Goal: Task Accomplishment & Management: Complete application form

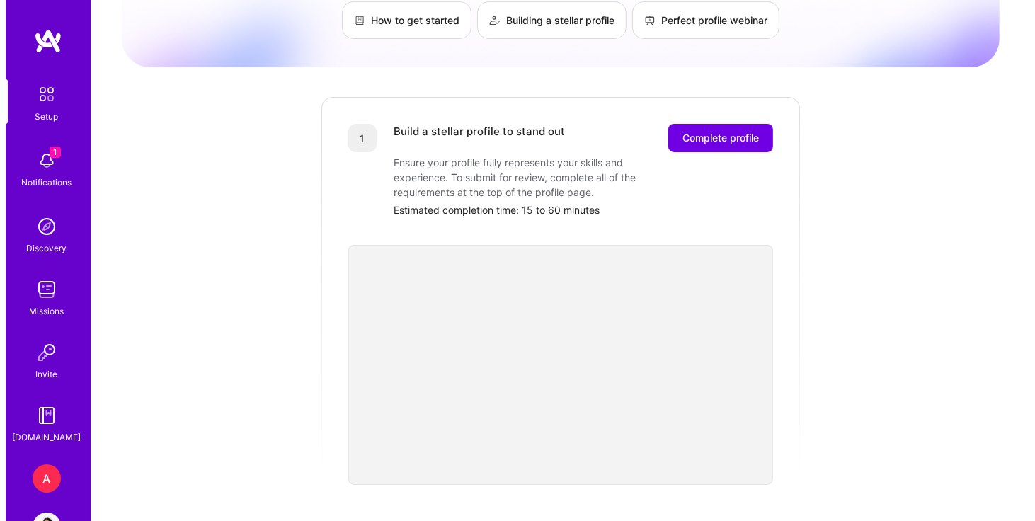
scroll to position [118, 0]
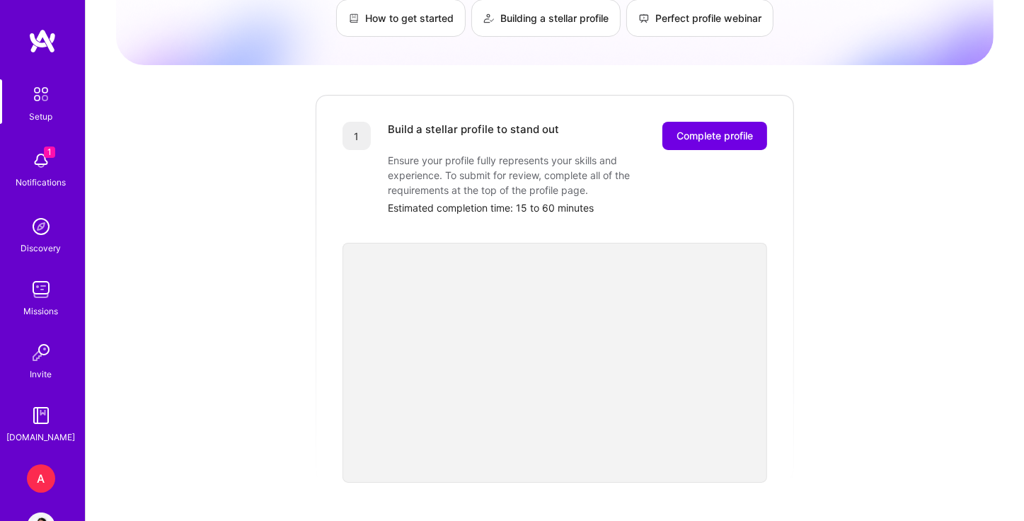
click at [52, 181] on div "Notifications" at bounding box center [41, 182] width 50 height 15
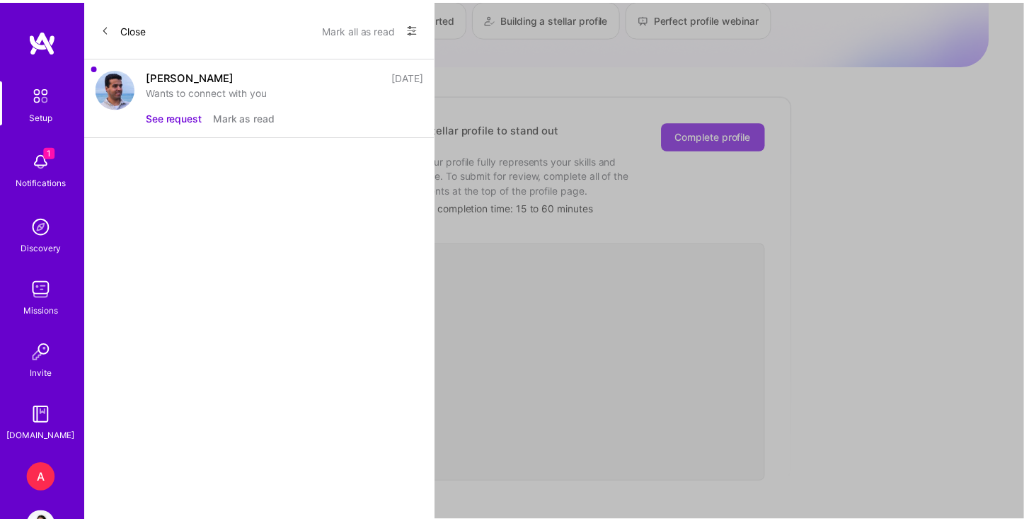
scroll to position [48, 0]
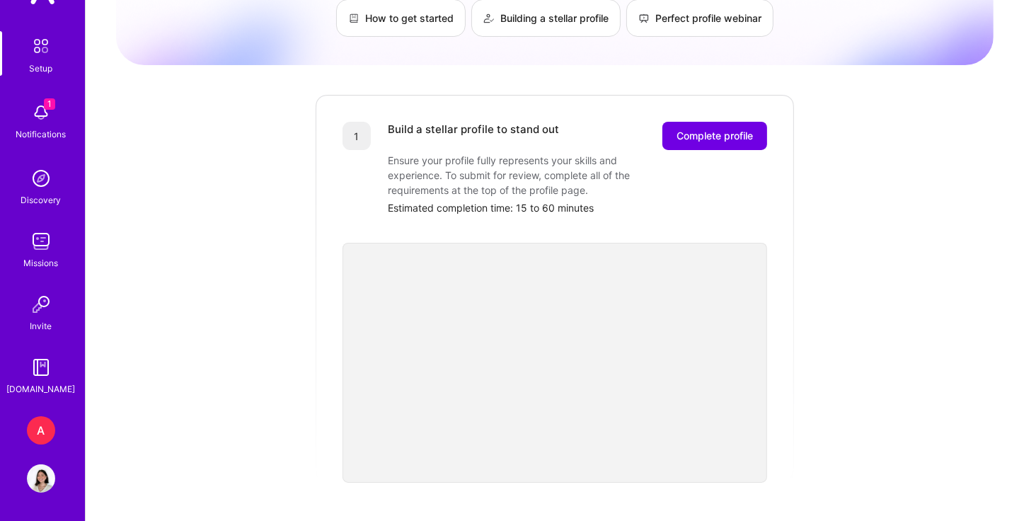
click at [41, 424] on div "A" at bounding box center [41, 430] width 28 height 28
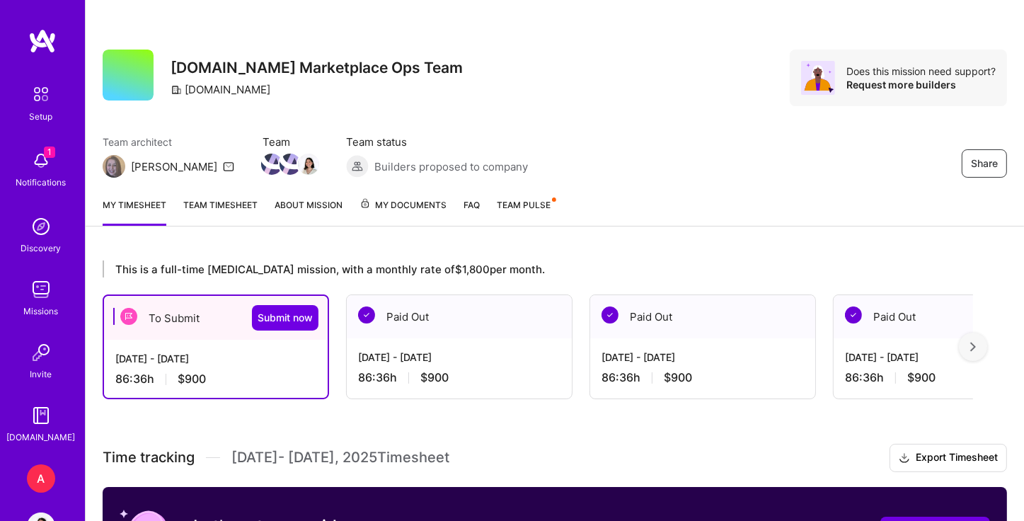
click at [195, 378] on span "$900" at bounding box center [192, 379] width 28 height 15
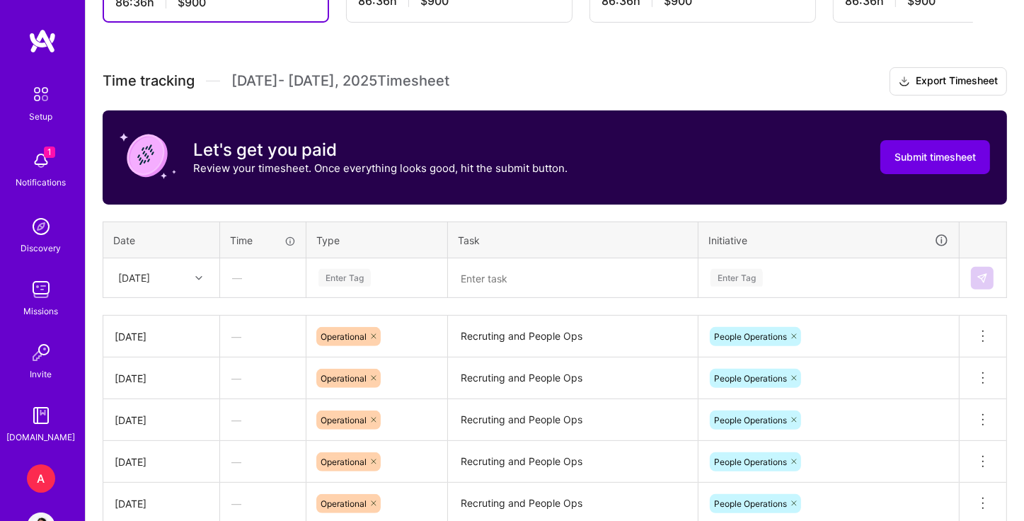
scroll to position [433, 0]
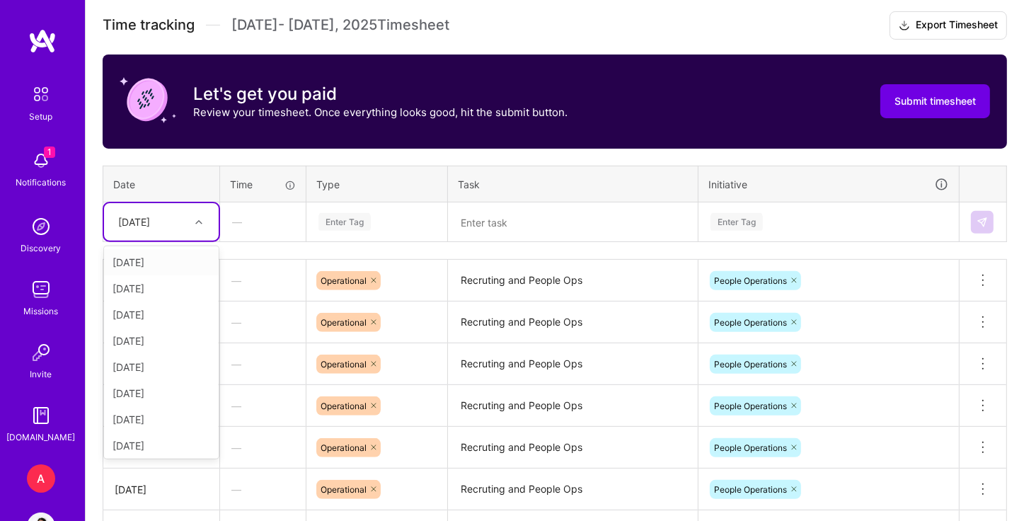
click at [204, 220] on div at bounding box center [201, 222] width 22 height 18
click at [170, 359] on div "[DATE]" at bounding box center [161, 364] width 115 height 26
click at [538, 280] on textarea "Recruting and People Ops" at bounding box center [573, 280] width 247 height 39
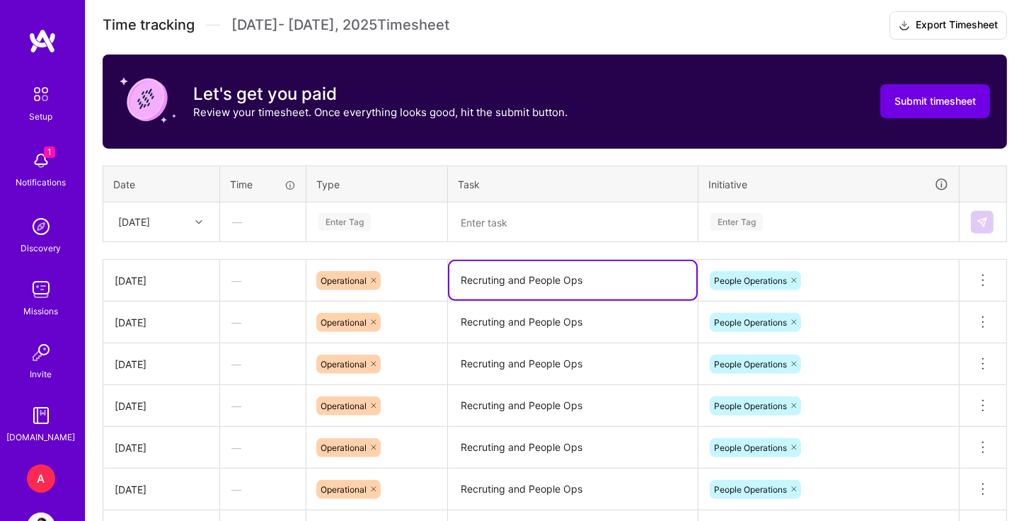
click at [538, 280] on textarea "Recruting and People Ops" at bounding box center [573, 280] width 247 height 38
click at [361, 214] on div "Enter Tag" at bounding box center [345, 222] width 52 height 22
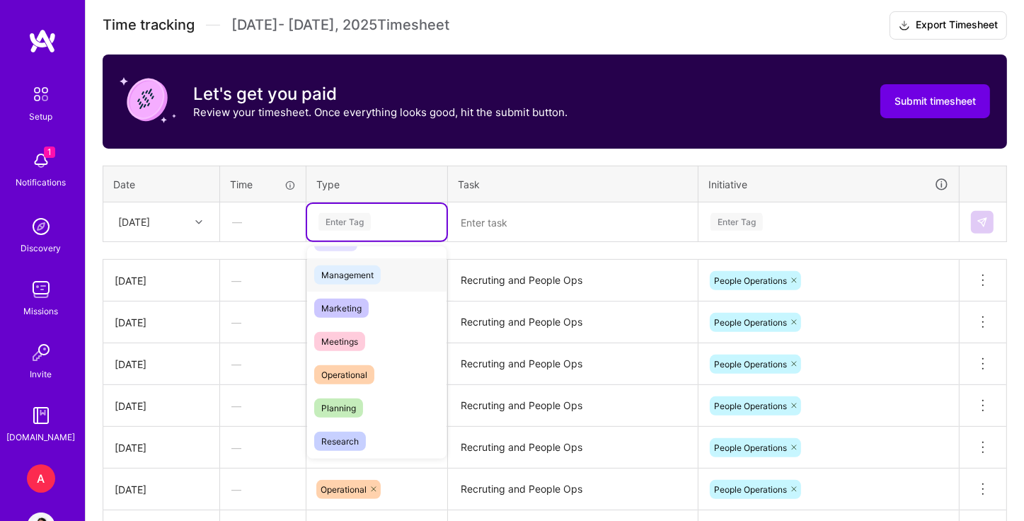
scroll to position [161, 0]
click at [399, 380] on div "Operational" at bounding box center [376, 373] width 139 height 33
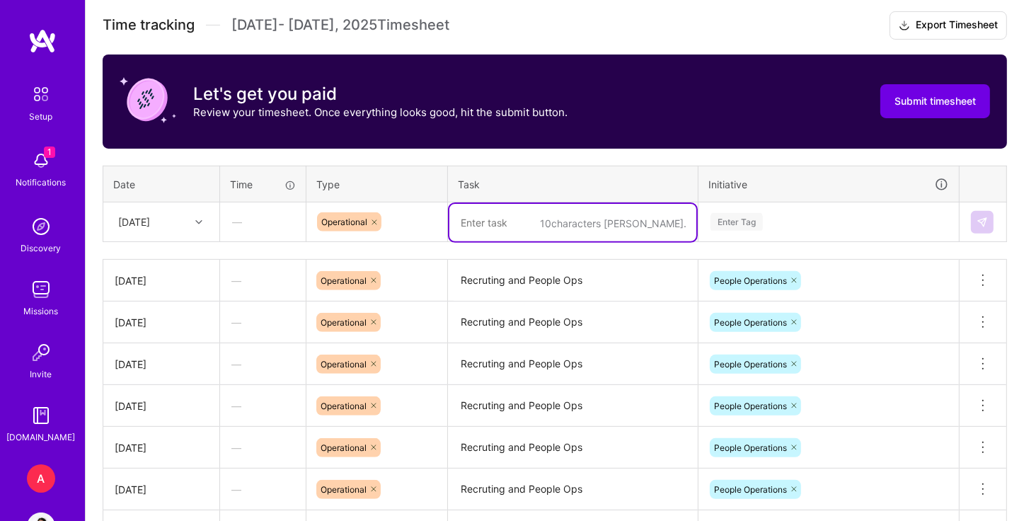
click at [523, 229] on textarea at bounding box center [573, 223] width 247 height 38
paste textarea "Recruting and People Ops"
type textarea "Recruting and People Ops"
click at [767, 220] on div "Enter Tag" at bounding box center [828, 222] width 239 height 18
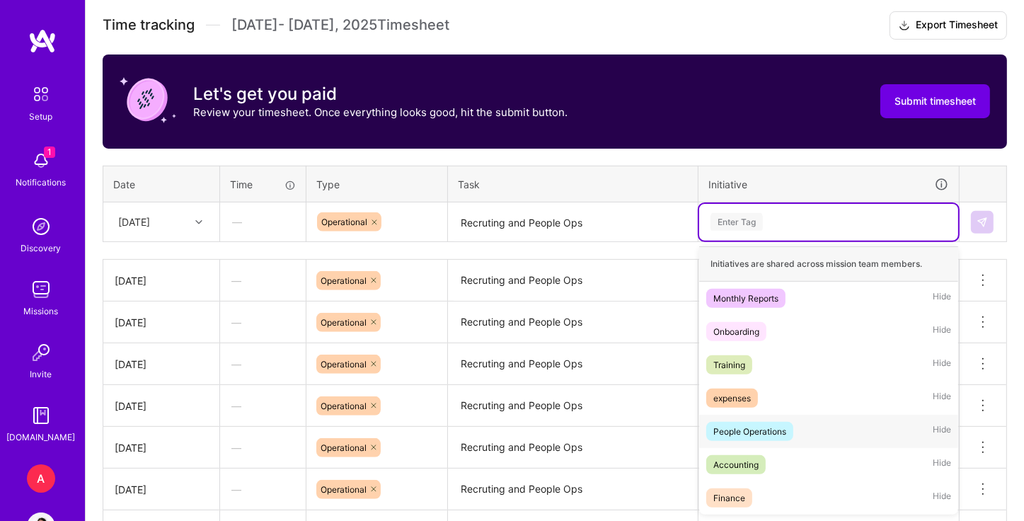
click at [764, 434] on div "People Operations" at bounding box center [750, 431] width 73 height 15
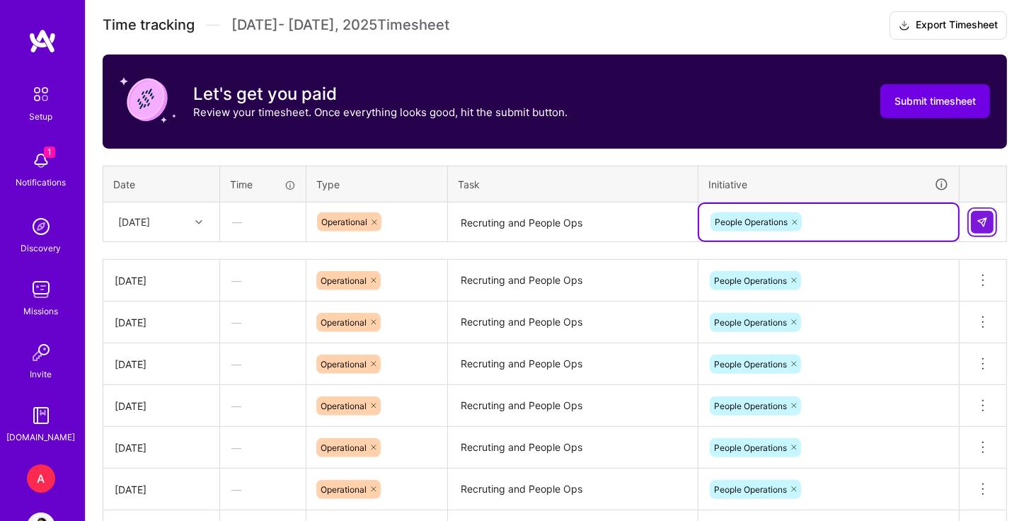
click at [983, 228] on button at bounding box center [982, 222] width 23 height 23
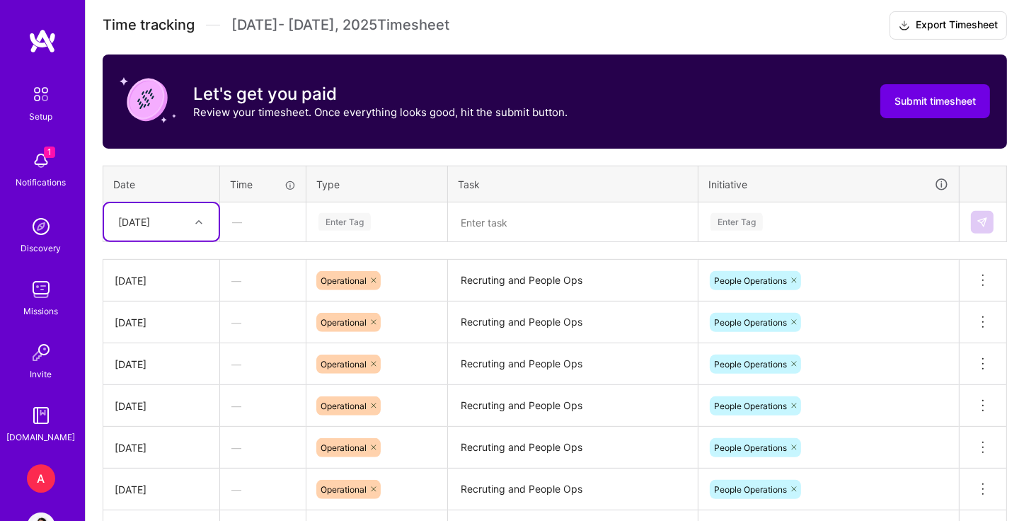
click at [205, 219] on div at bounding box center [201, 222] width 22 height 18
click at [153, 361] on div "[DATE]" at bounding box center [161, 364] width 115 height 26
click at [405, 217] on div "Enter Tag" at bounding box center [377, 222] width 120 height 18
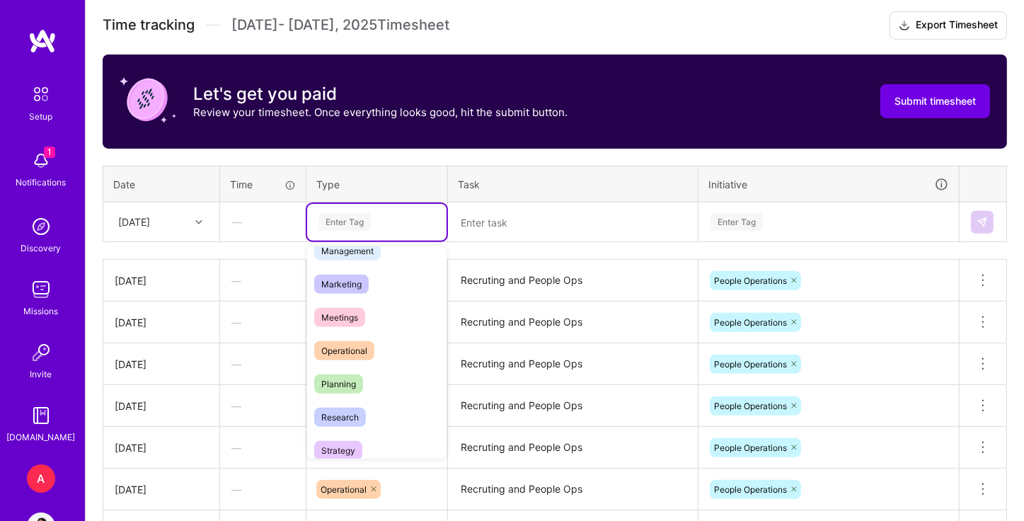
scroll to position [185, 0]
click at [384, 353] on div "Operational" at bounding box center [376, 349] width 139 height 33
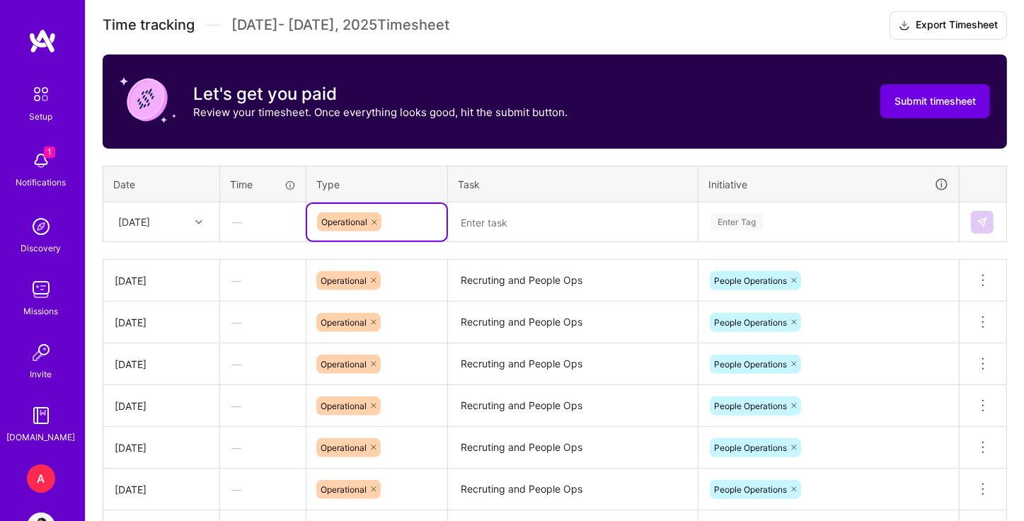
click at [541, 227] on textarea at bounding box center [573, 223] width 247 height 38
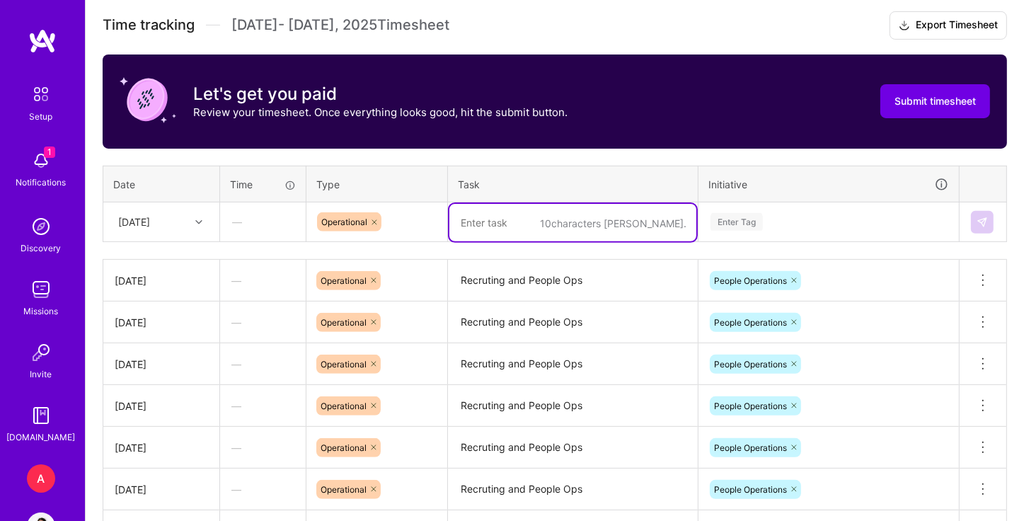
paste textarea "Recruting and People Ops"
type textarea "Recruting and People Ops"
click at [751, 225] on div "Enter Tag" at bounding box center [737, 222] width 52 height 22
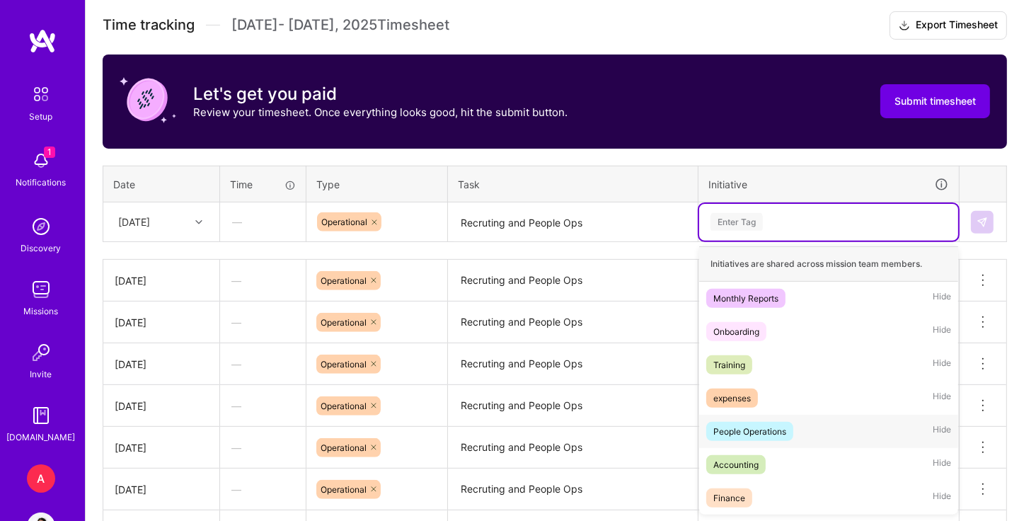
click at [788, 422] on span "People Operations" at bounding box center [749, 431] width 87 height 19
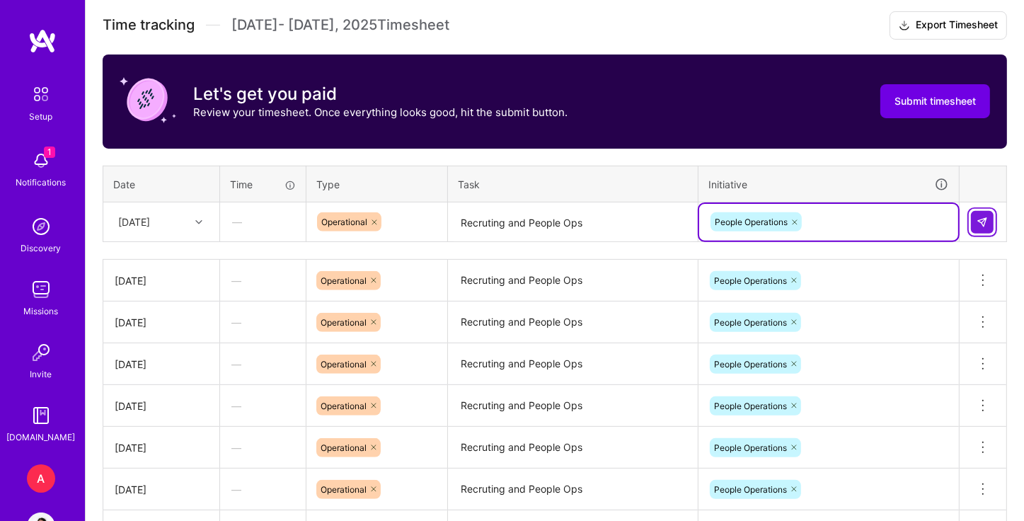
click at [987, 222] on img at bounding box center [982, 222] width 11 height 11
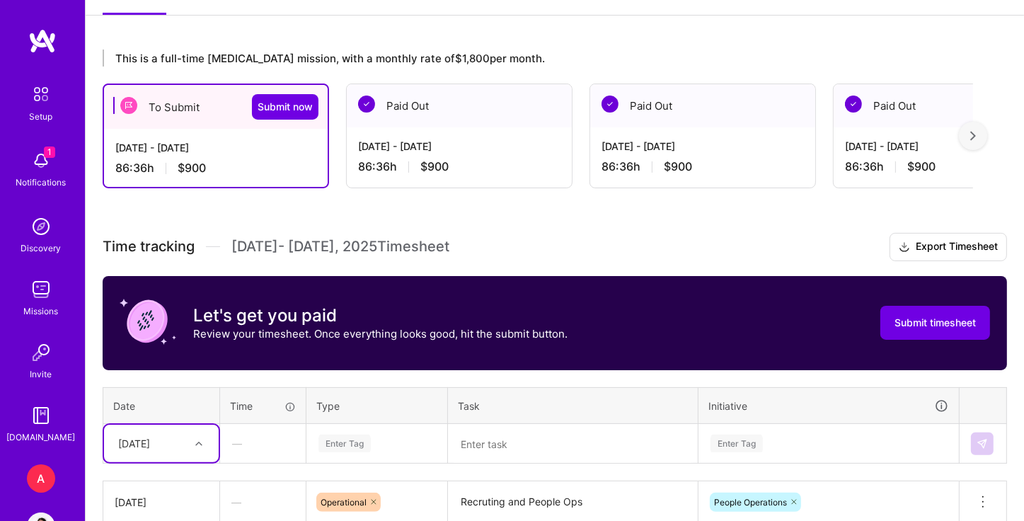
scroll to position [210, 0]
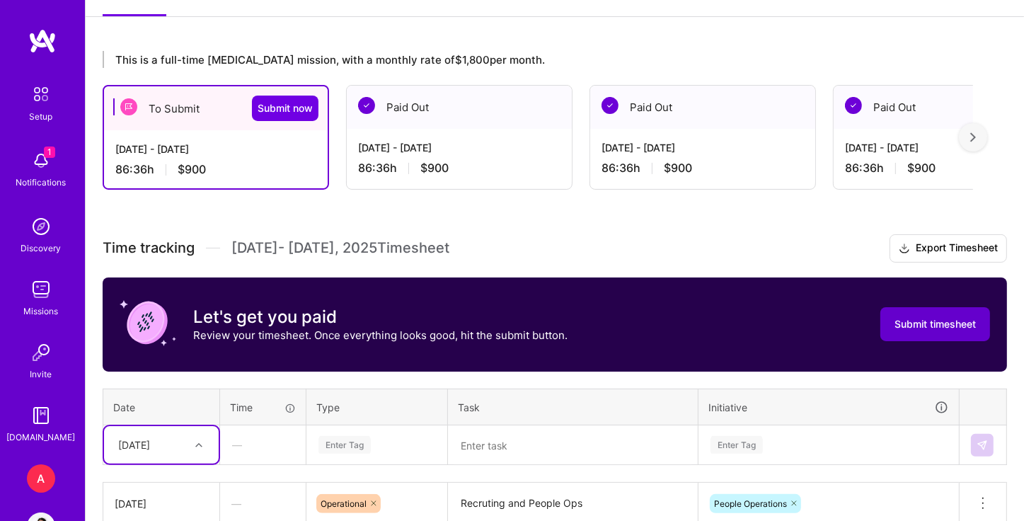
click at [898, 317] on span "Submit timesheet" at bounding box center [935, 324] width 81 height 14
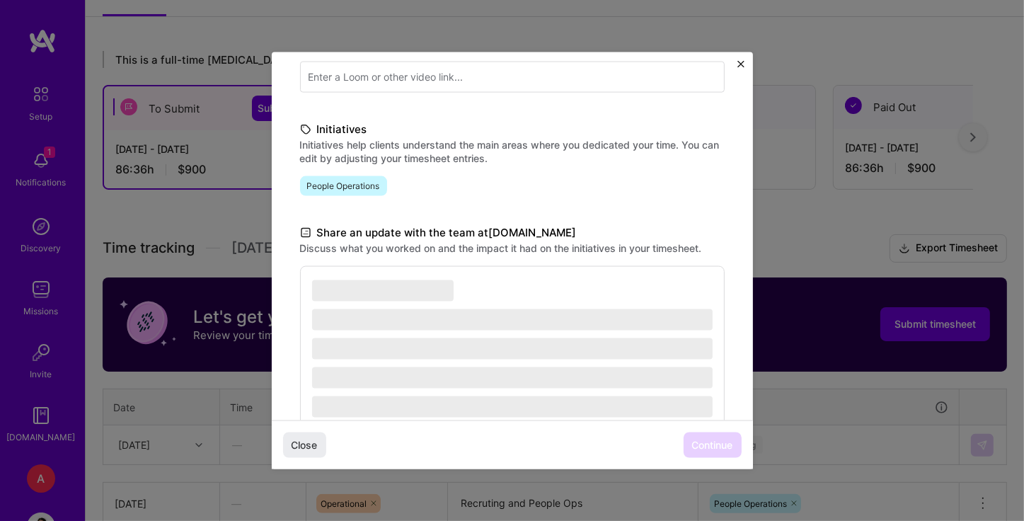
scroll to position [337, 0]
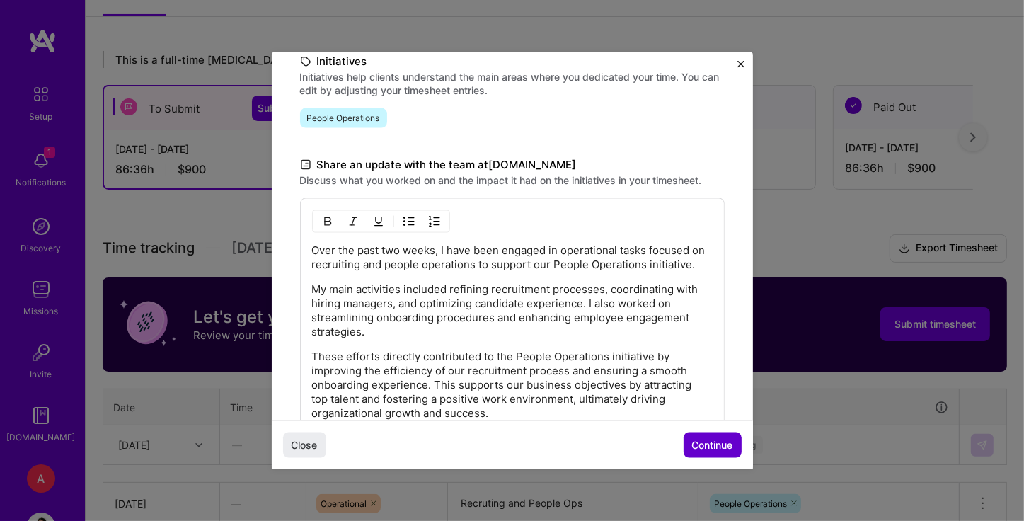
click at [709, 439] on span "Continue" at bounding box center [712, 444] width 41 height 14
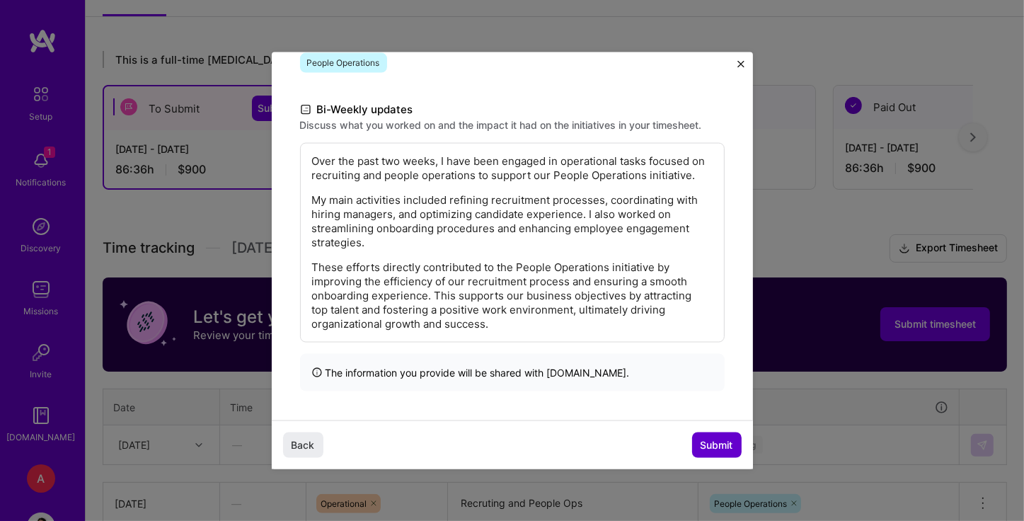
scroll to position [195, 0]
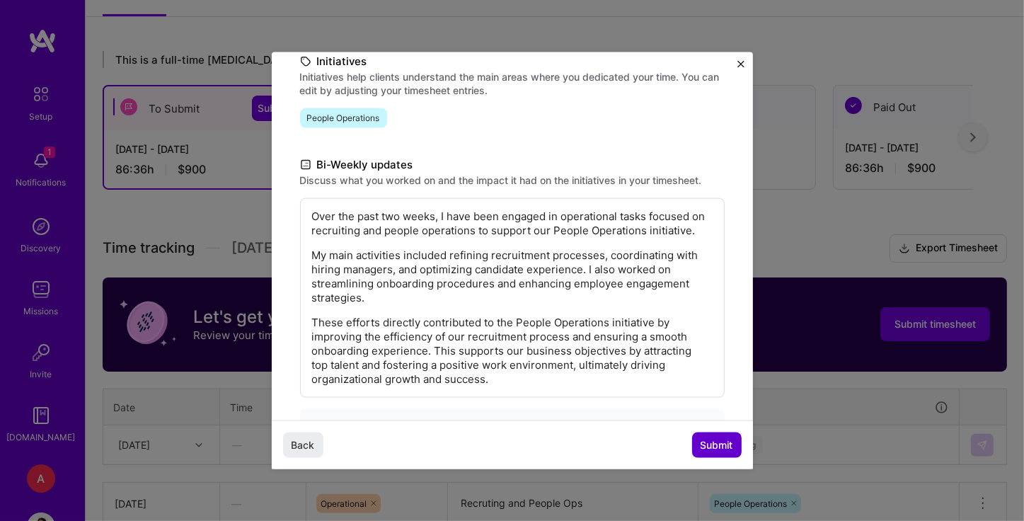
click at [711, 442] on span "Submit" at bounding box center [717, 444] width 33 height 14
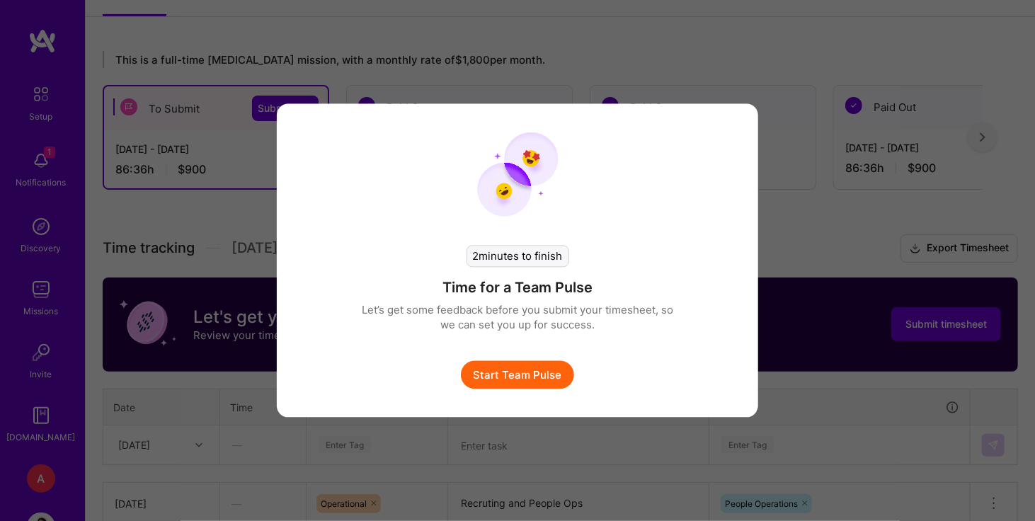
click at [544, 379] on button "Start Team Pulse" at bounding box center [517, 375] width 113 height 28
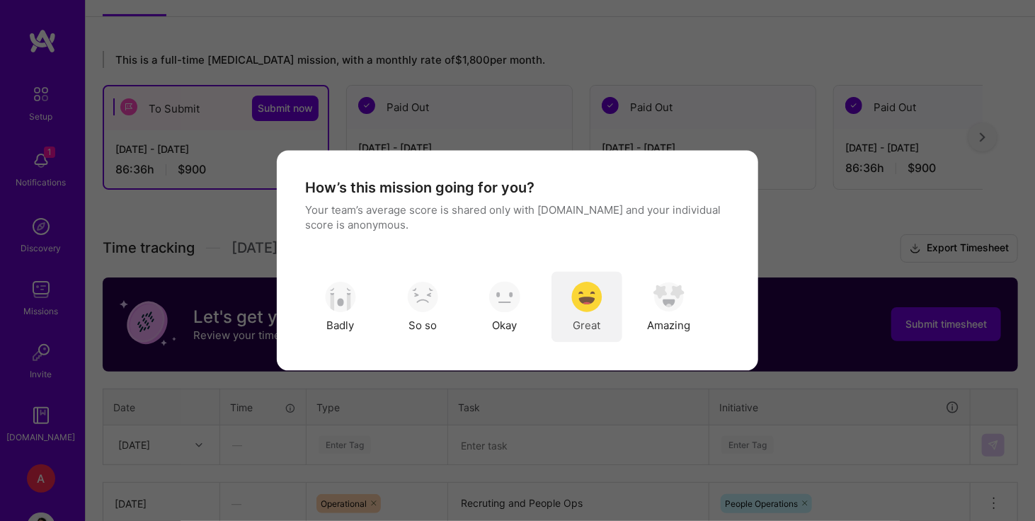
click at [595, 305] on img "modal" at bounding box center [586, 296] width 31 height 31
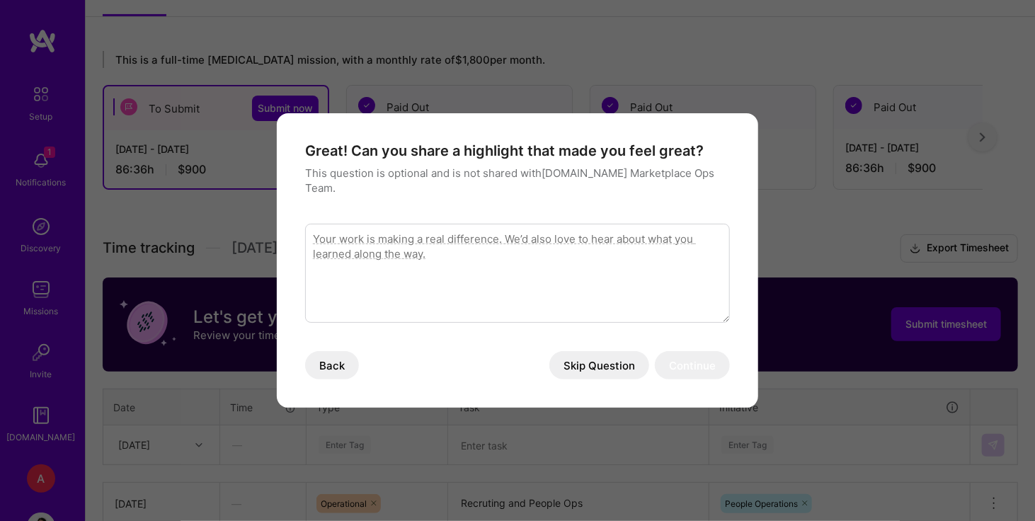
click at [603, 354] on button "Skip Question" at bounding box center [599, 365] width 100 height 28
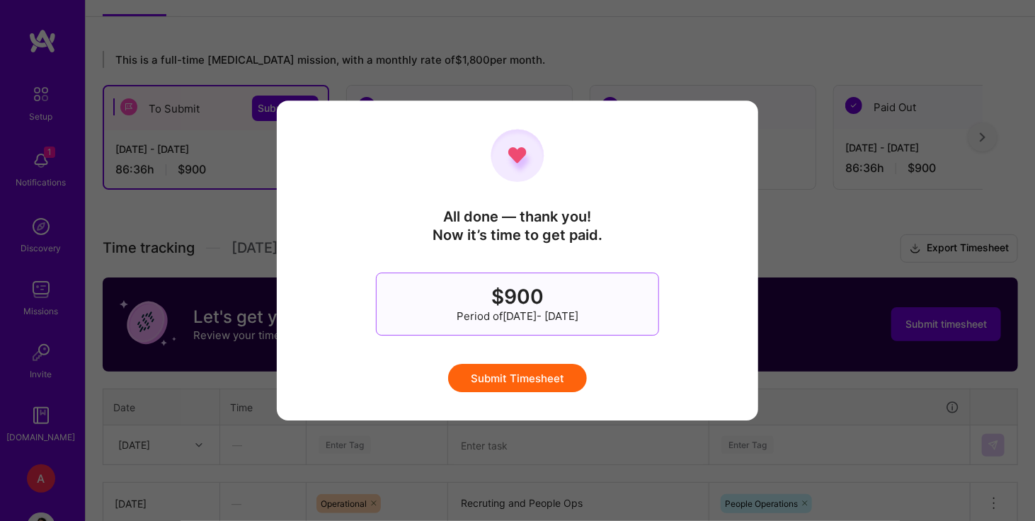
click at [525, 375] on button "Submit Timesheet" at bounding box center [517, 378] width 139 height 28
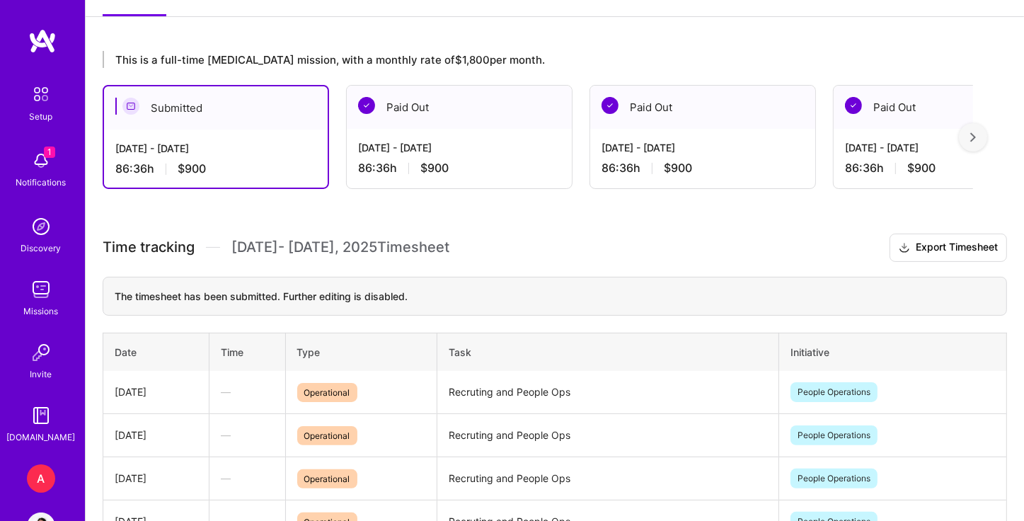
scroll to position [48, 0]
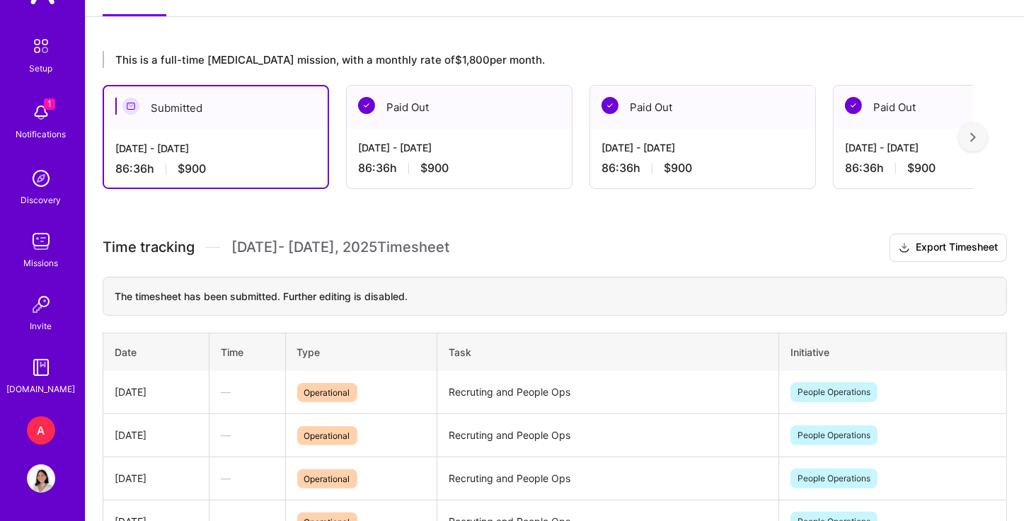
click at [36, 482] on img at bounding box center [41, 478] width 28 height 28
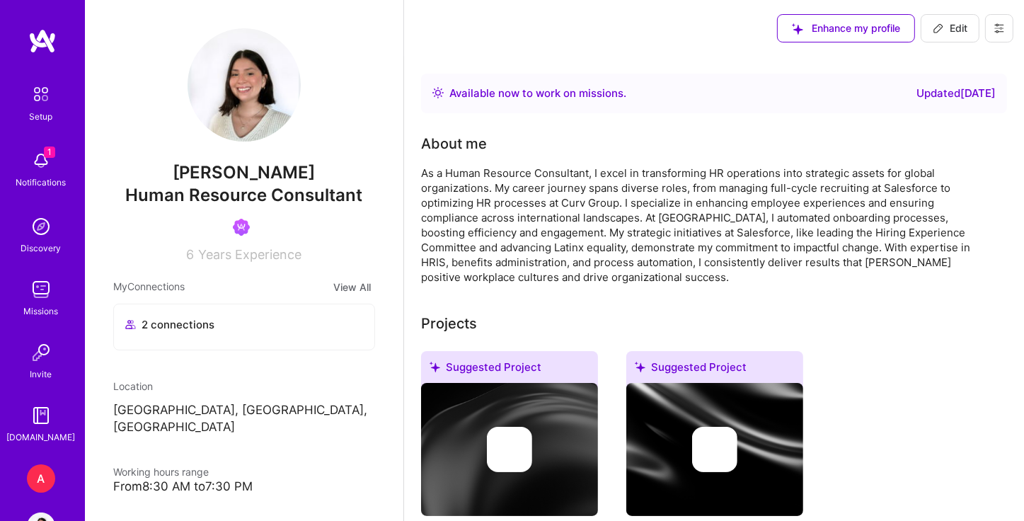
click at [1019, 26] on div "Enhance my profile Edit" at bounding box center [896, 28] width 258 height 57
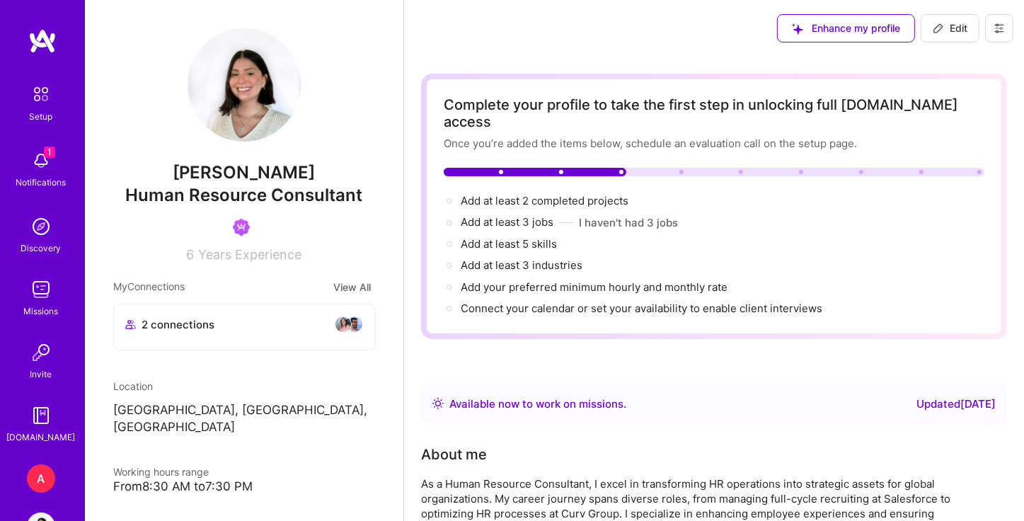
click at [997, 24] on icon at bounding box center [999, 28] width 8 height 8
click at [947, 127] on button "Log Out" at bounding box center [961, 133] width 106 height 36
